Goal: Navigation & Orientation: Find specific page/section

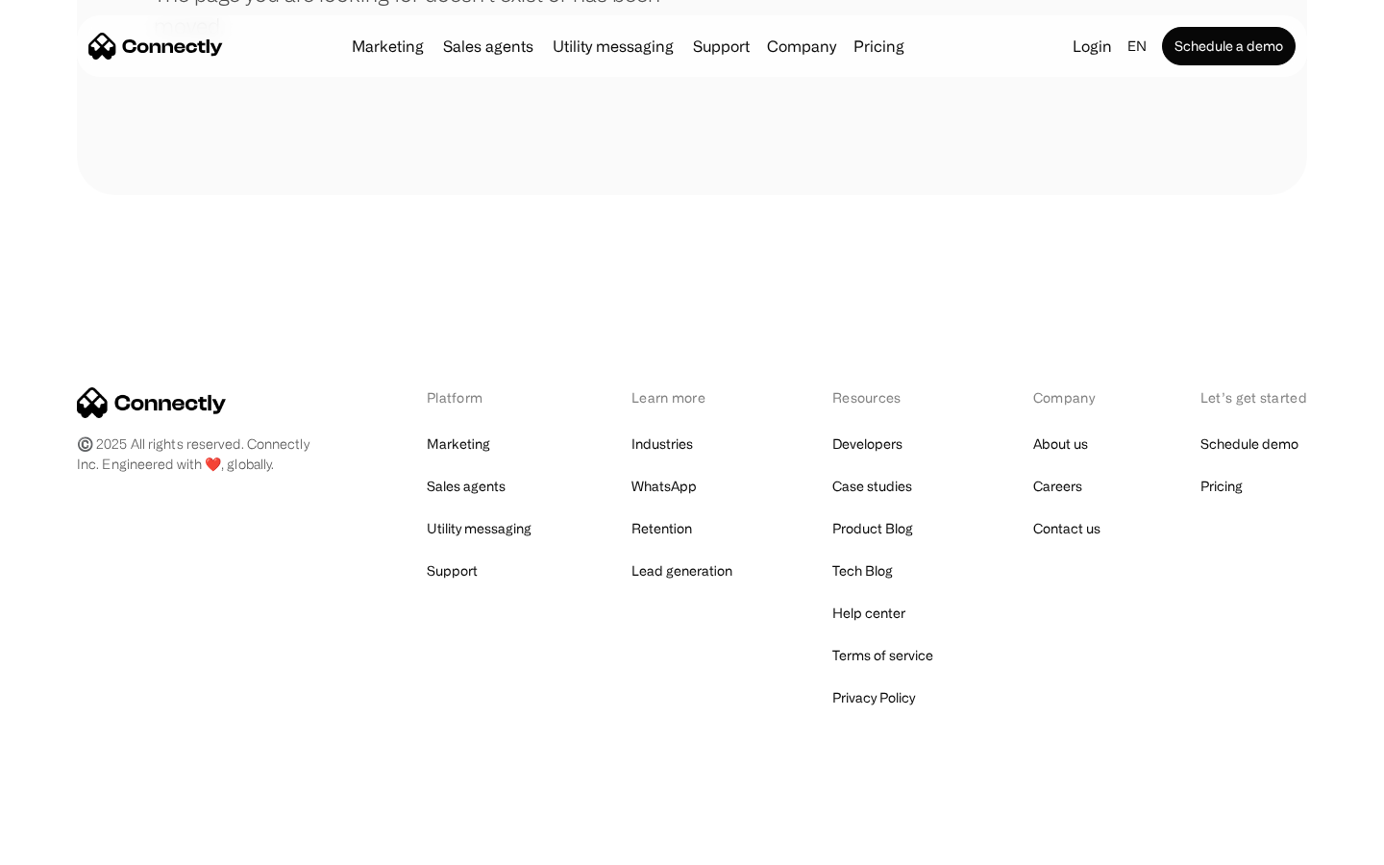
scroll to position [351, 0]
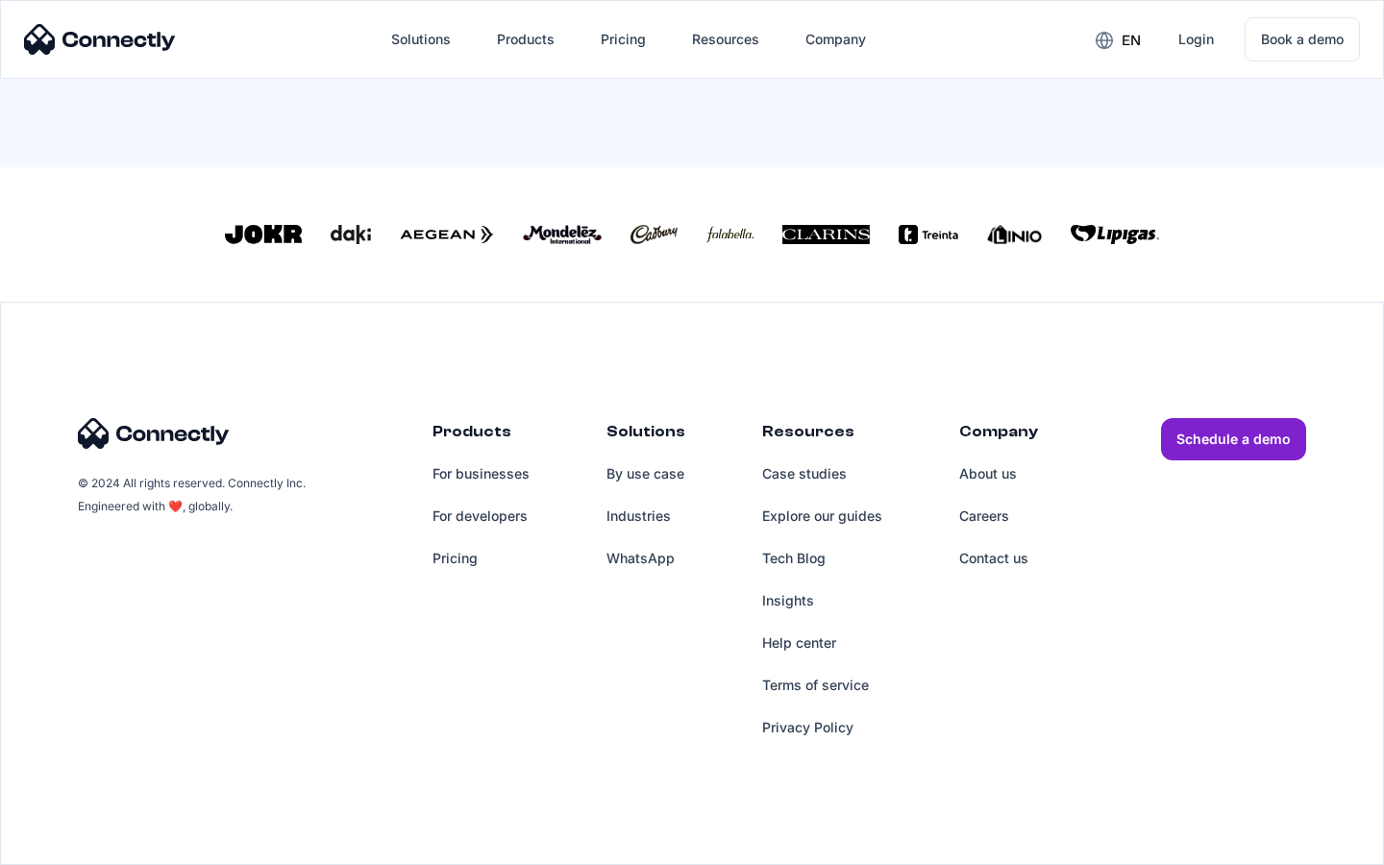
scroll to position [843, 0]
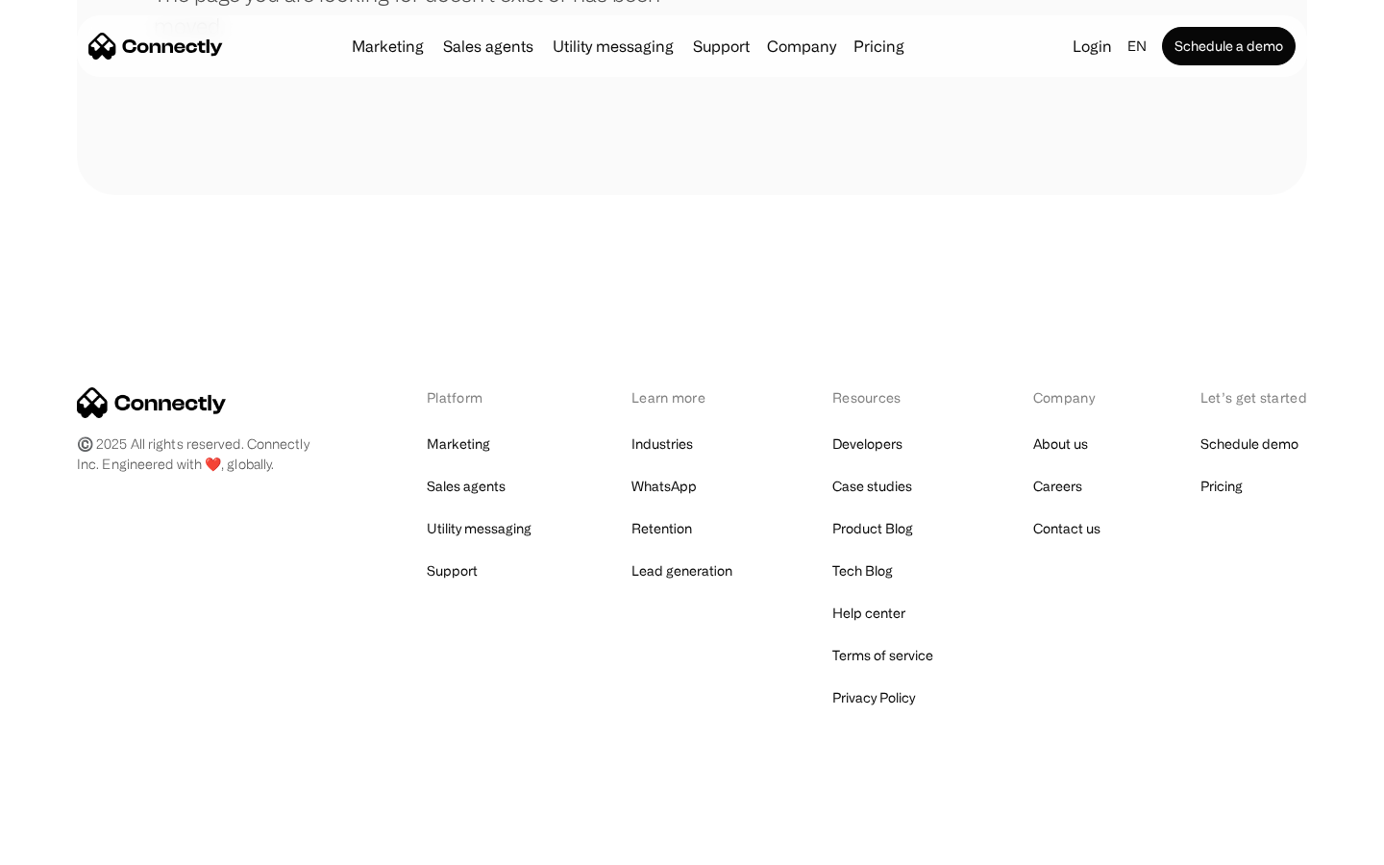
scroll to position [351, 0]
